Goal: Task Accomplishment & Management: Complete application form

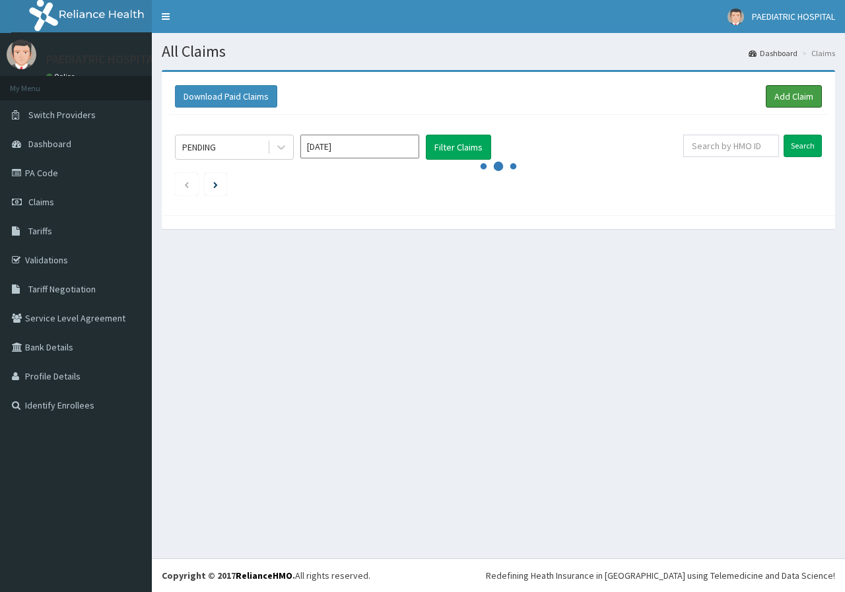
click at [801, 99] on link "Add Claim" at bounding box center [794, 96] width 56 height 22
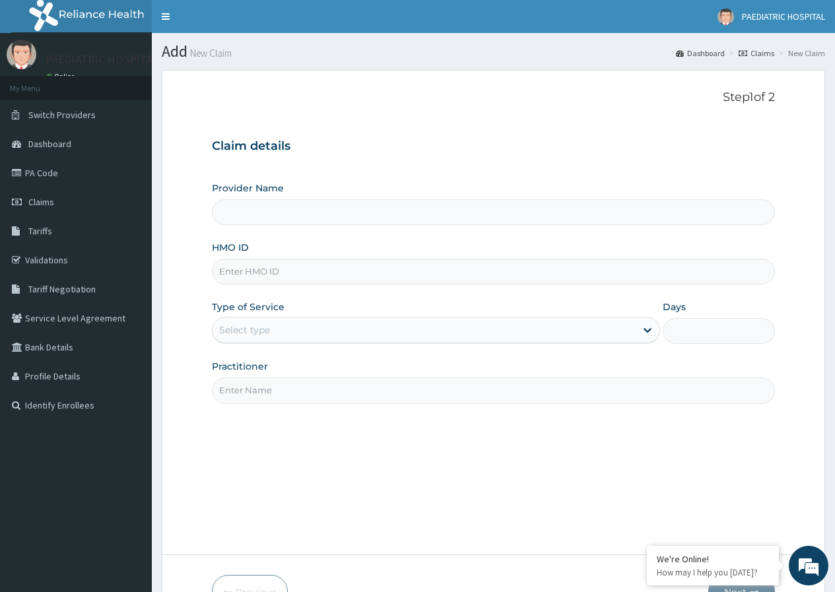
click at [264, 273] on input "HMO ID" at bounding box center [493, 272] width 563 height 26
type input "PAEDIATRIC & MATERNAL CARE HOSPITAL"
type input "STO/10023/D"
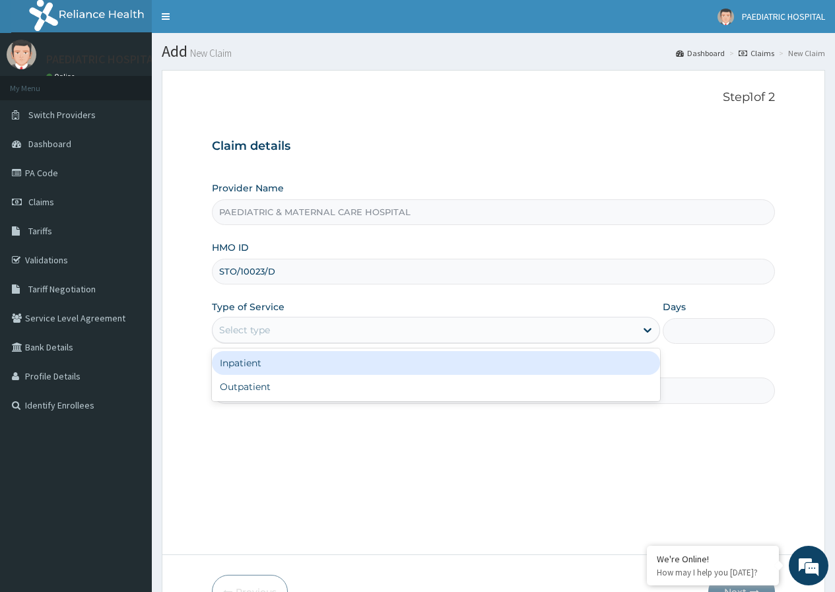
click at [271, 328] on div "Select type" at bounding box center [424, 330] width 423 height 21
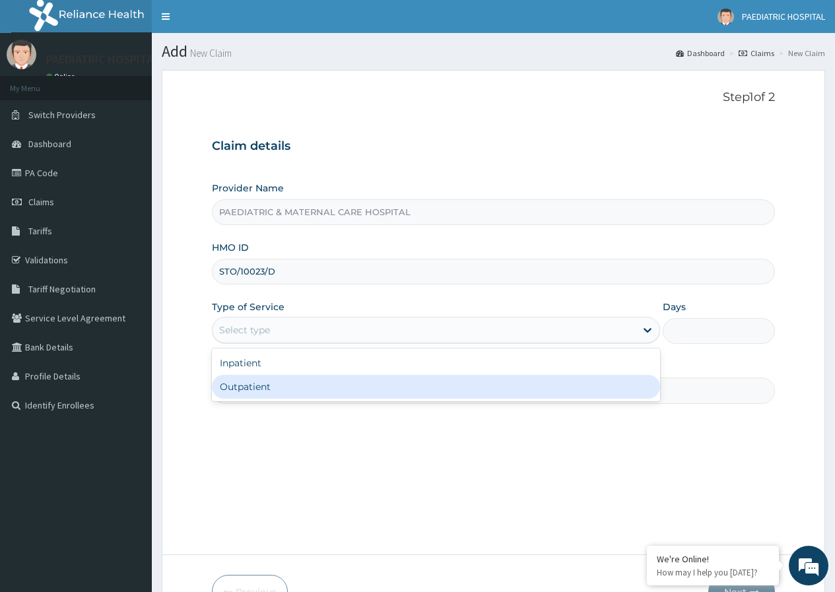
click at [249, 389] on div "Outpatient" at bounding box center [436, 387] width 448 height 24
type input "1"
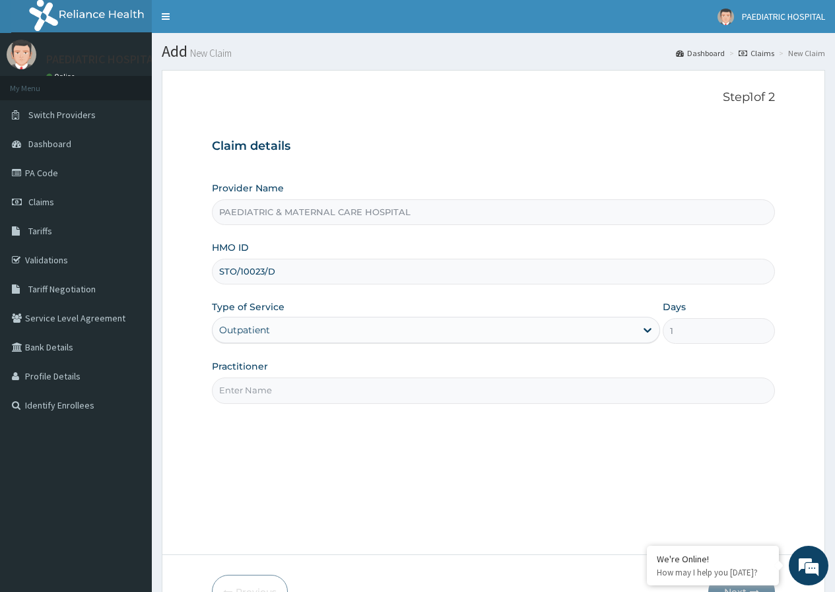
click at [255, 383] on input "Practitioner" at bounding box center [493, 391] width 563 height 26
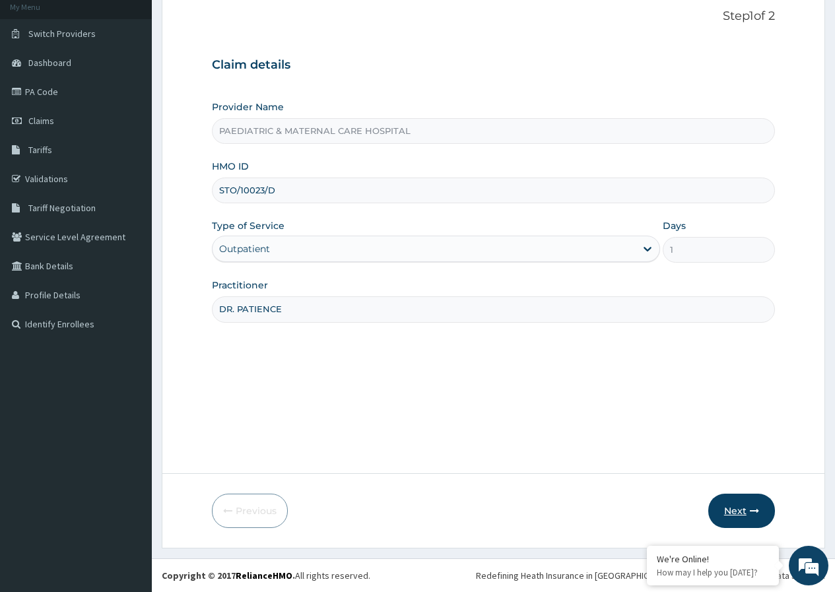
type input "DR. PATIENCE"
click at [727, 510] on button "Next" at bounding box center [741, 511] width 67 height 34
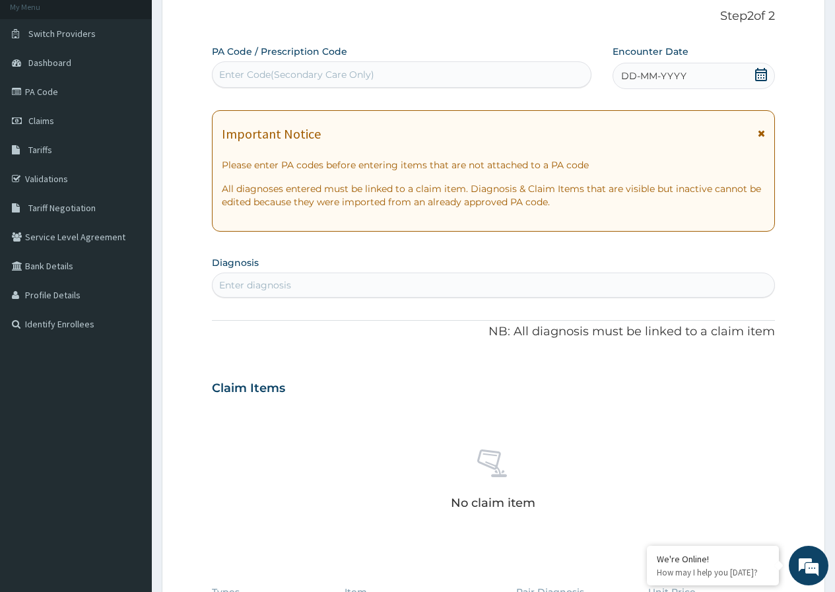
click at [312, 81] on div "Enter Code(Secondary Care Only)" at bounding box center [296, 74] width 155 height 13
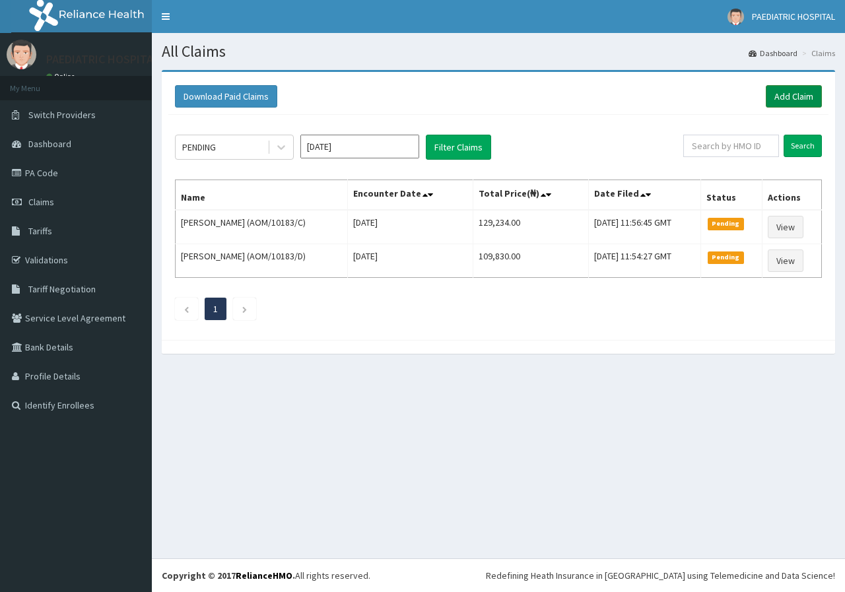
click at [782, 98] on link "Add Claim" at bounding box center [794, 96] width 56 height 22
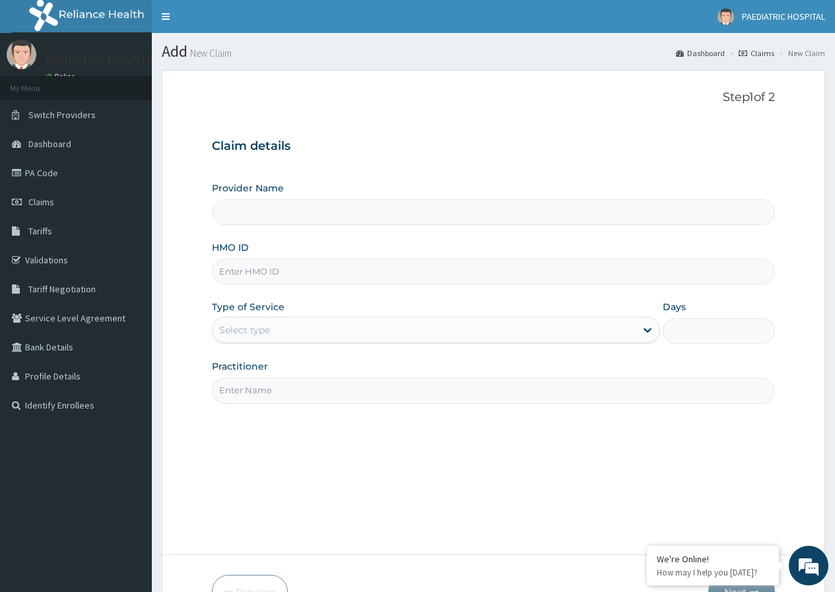
type input "PAEDIATRIC & MATERNAL CARE HOSPITAL"
click at [267, 267] on input "HMO ID" at bounding box center [493, 272] width 563 height 26
type input "STO/10023/D"
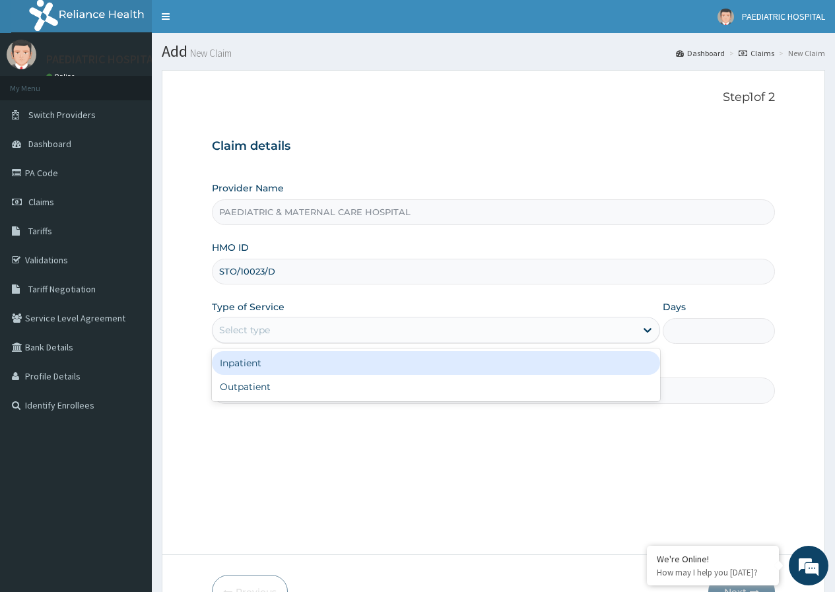
click at [259, 331] on div "Select type" at bounding box center [244, 329] width 51 height 13
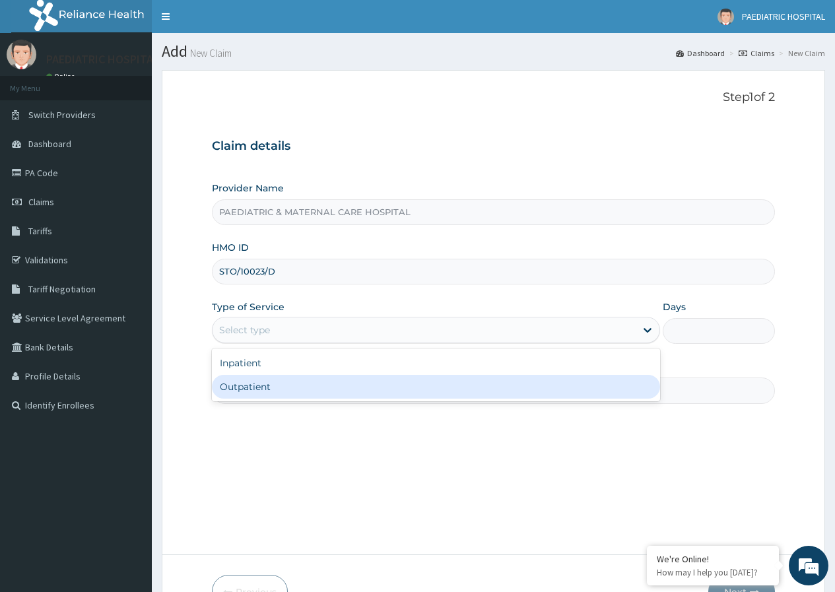
click at [248, 388] on div "Outpatient" at bounding box center [436, 387] width 448 height 24
type input "1"
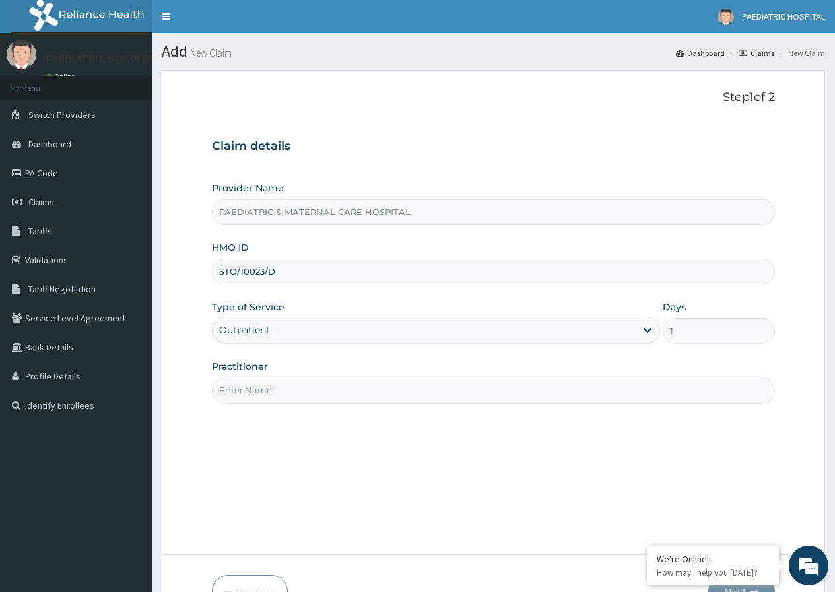
click at [248, 388] on input "Practitioner" at bounding box center [493, 391] width 563 height 26
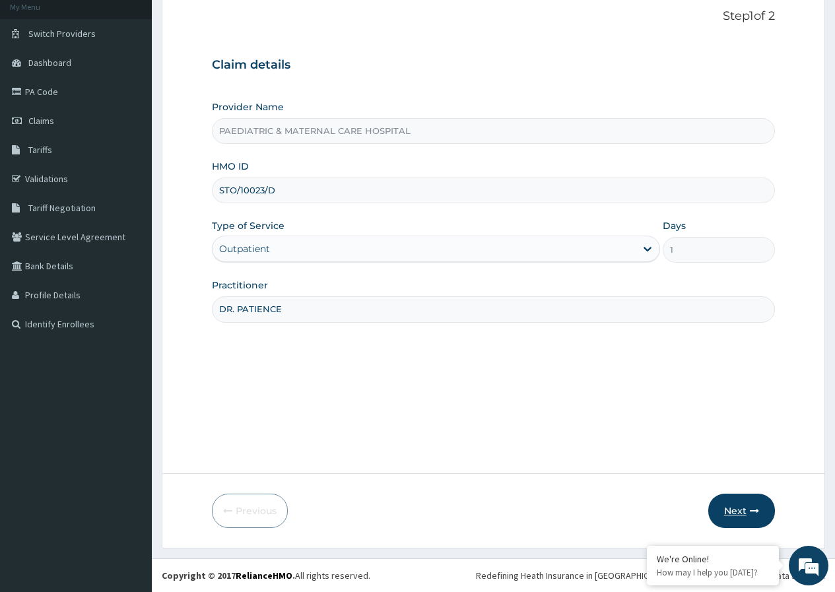
type input "DR. PATIENCE"
click at [729, 508] on button "Next" at bounding box center [741, 511] width 67 height 34
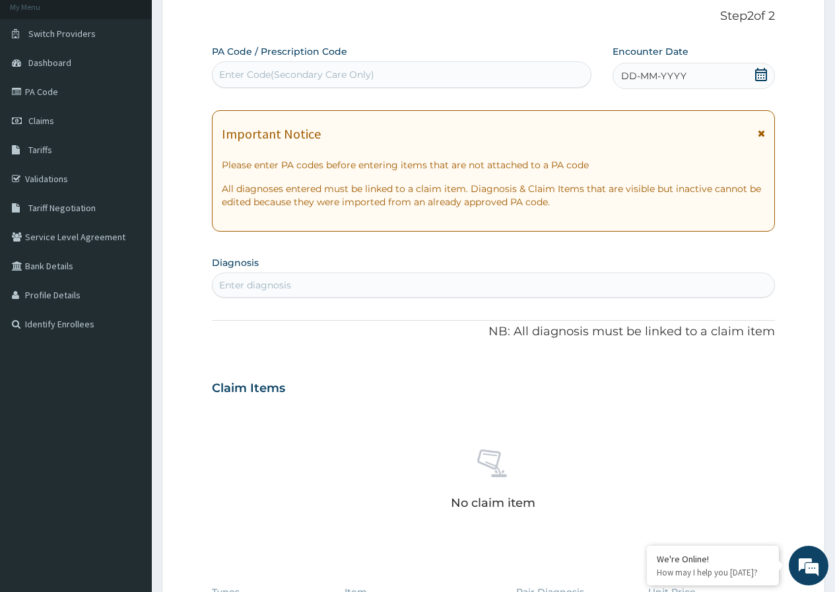
click at [323, 75] on div "Enter Code(Secondary Care Only)" at bounding box center [296, 74] width 155 height 13
type input "PA/9B0895"
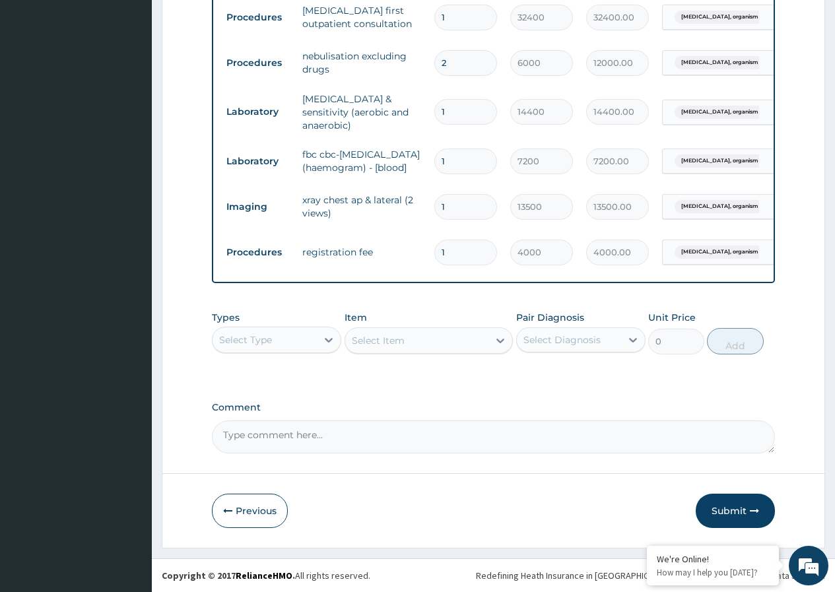
scroll to position [724, 0]
click at [735, 509] on button "Submit" at bounding box center [735, 511] width 79 height 34
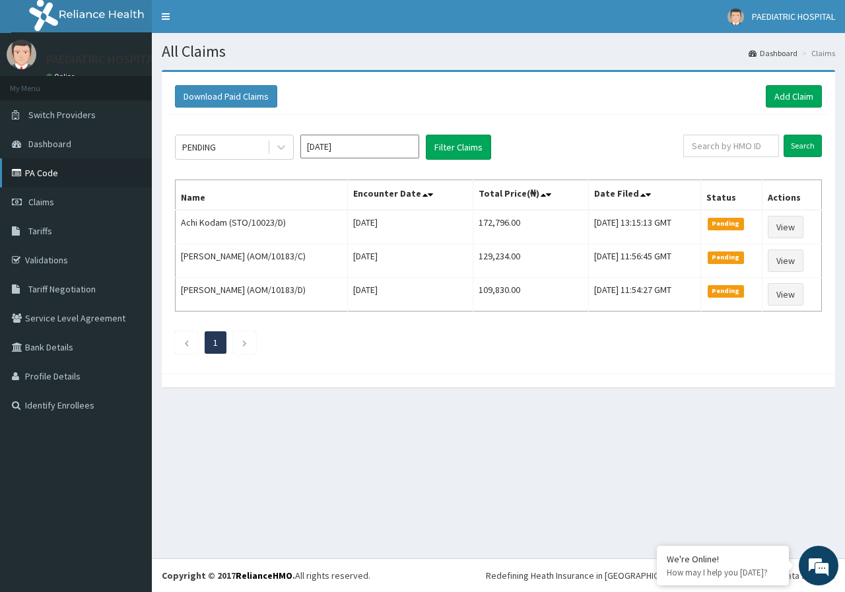
click at [48, 174] on link "PA Code" at bounding box center [76, 172] width 152 height 29
